Goal: Transaction & Acquisition: Obtain resource

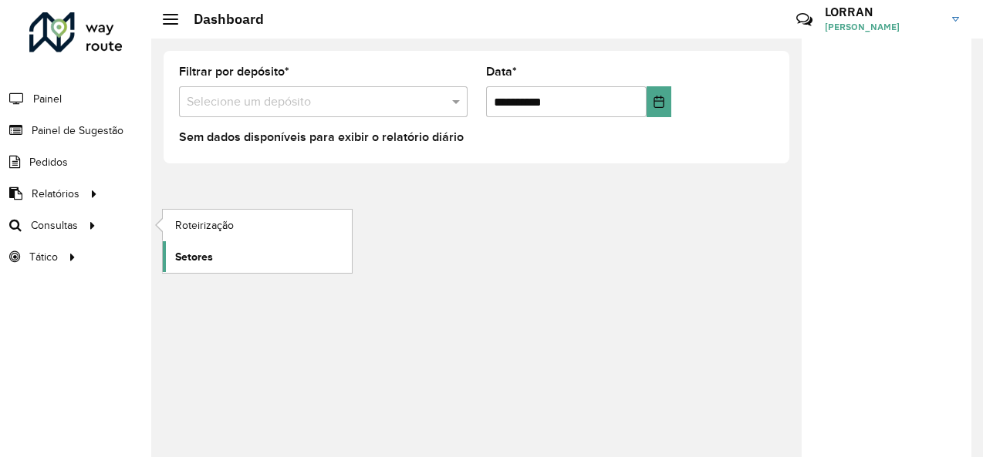
click at [214, 257] on link "Setores" at bounding box center [257, 256] width 189 height 31
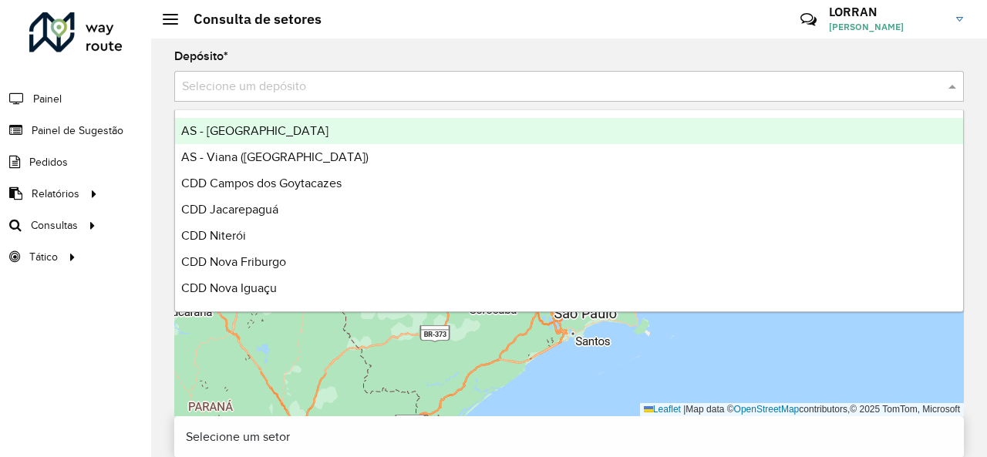
click at [258, 85] on input "text" at bounding box center [554, 87] width 744 height 19
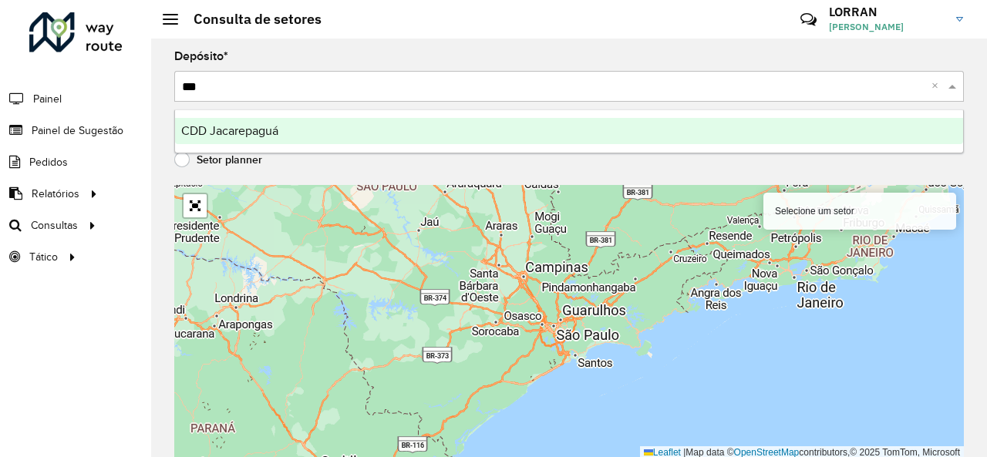
type input "****"
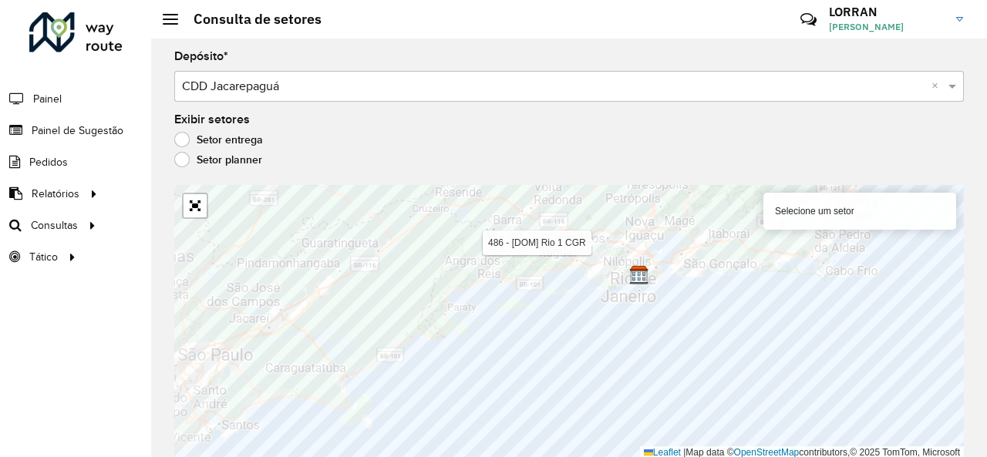
scroll to position [2, 0]
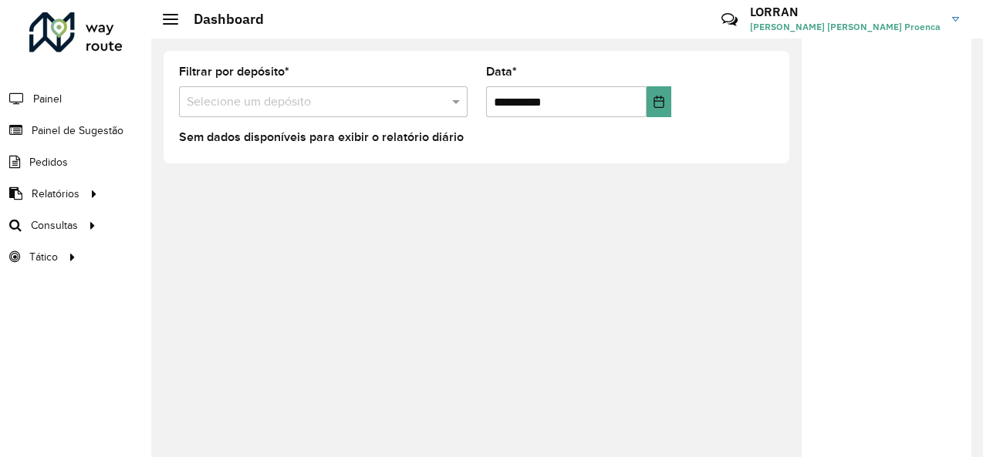
click at [242, 101] on input "text" at bounding box center [308, 102] width 242 height 19
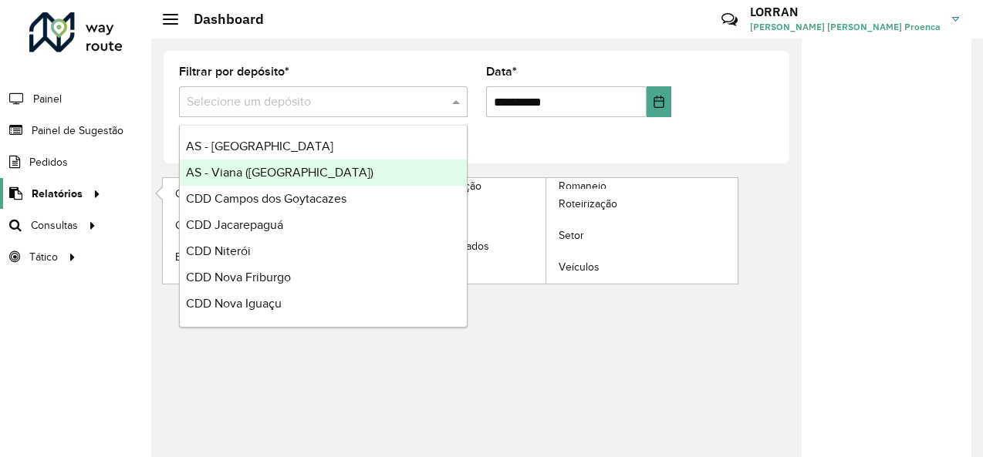
click at [69, 197] on span "Relatórios" at bounding box center [57, 194] width 51 height 16
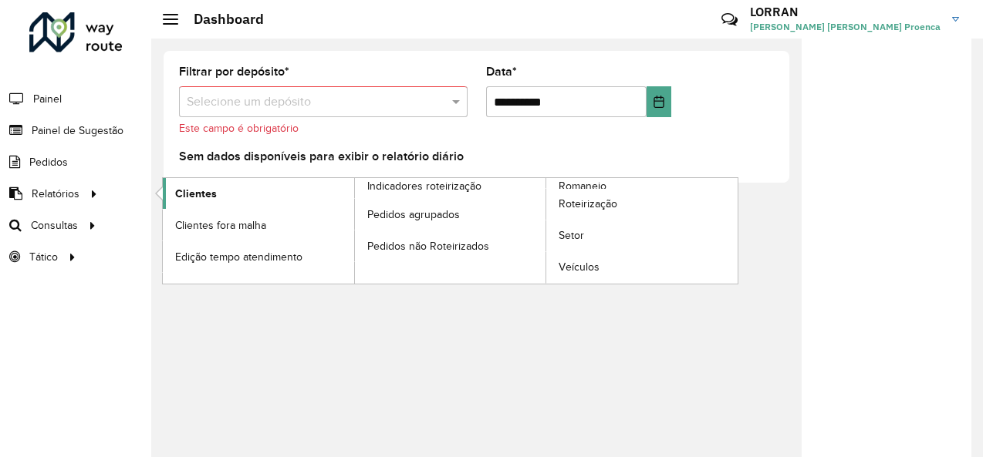
click at [214, 201] on link "Clientes" at bounding box center [258, 193] width 191 height 31
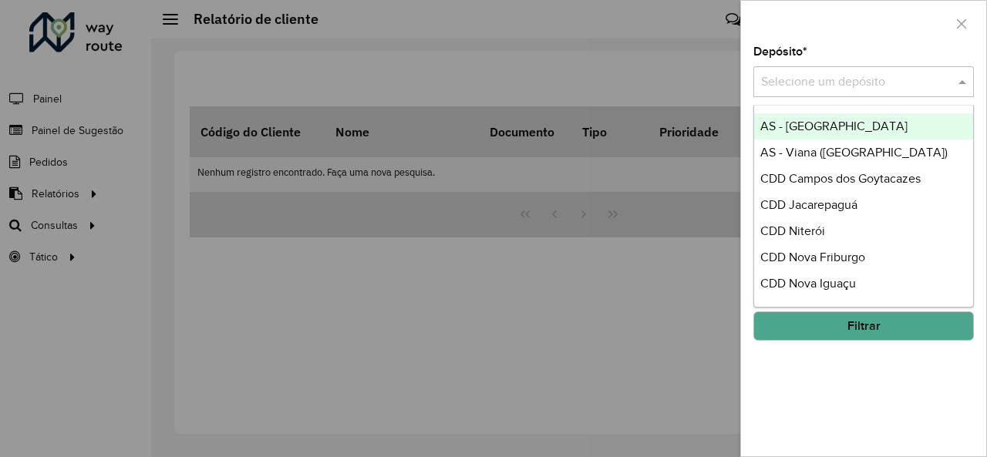
click at [805, 86] on input "text" at bounding box center [848, 82] width 174 height 19
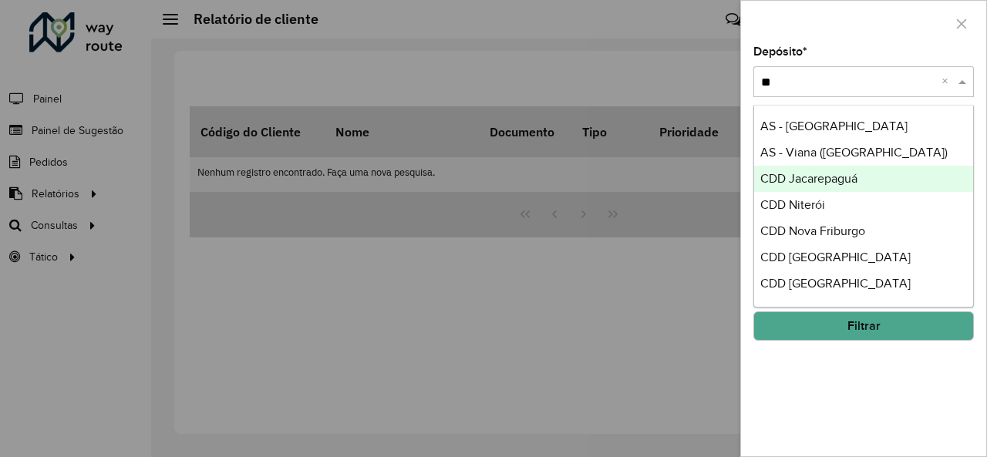
type input "***"
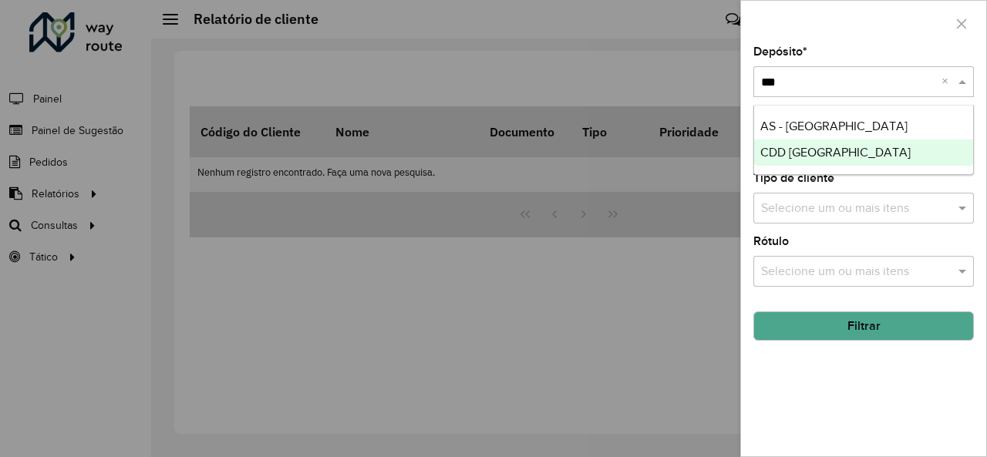
click at [833, 155] on span "CDD [GEOGRAPHIC_DATA]" at bounding box center [836, 152] width 150 height 13
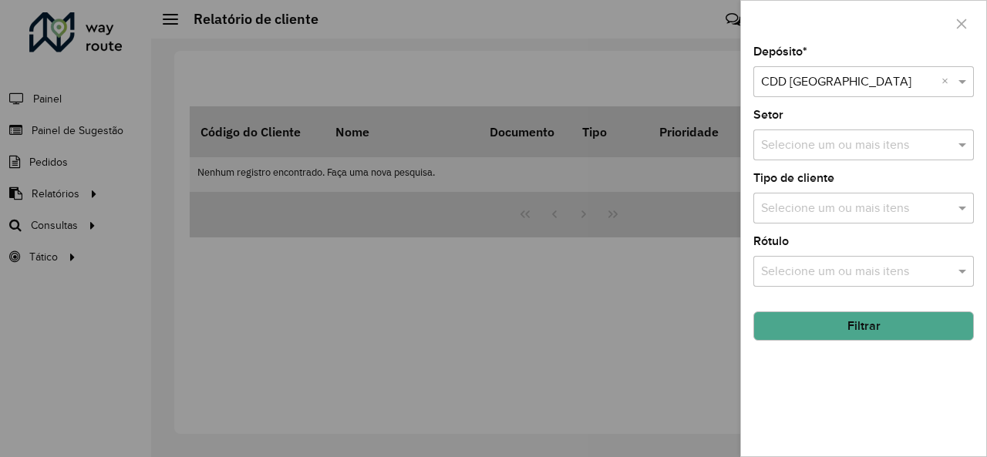
click at [870, 330] on button "Filtrar" at bounding box center [864, 326] width 221 height 29
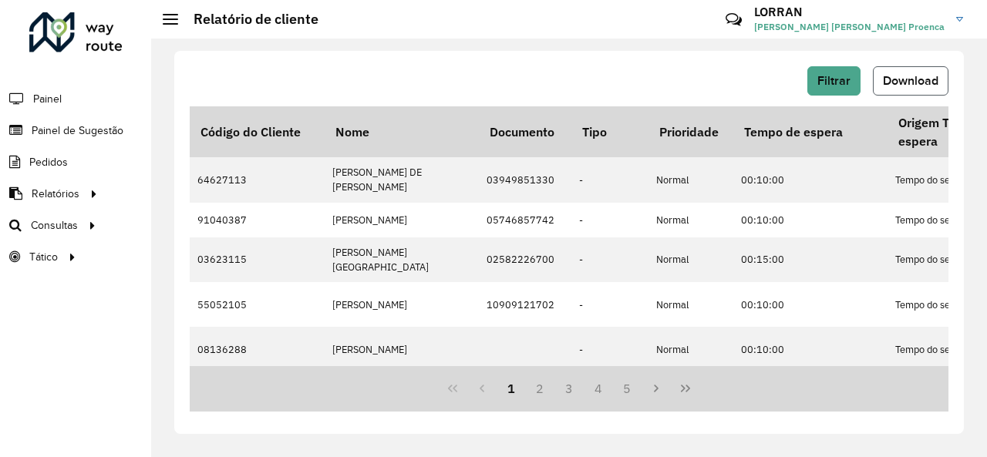
click at [909, 86] on span "Download" at bounding box center [911, 80] width 56 height 13
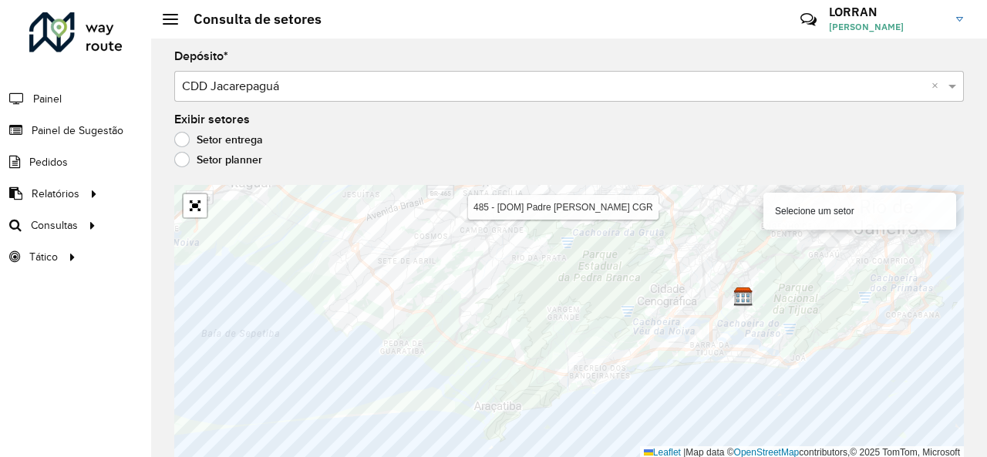
scroll to position [2, 0]
